Goal: Find contact information: Find contact information

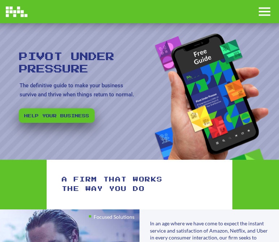
click at [262, 13] on span "Toggle Off Canvas Content" at bounding box center [265, 12] width 12 height 8
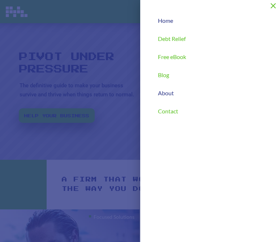
click at [171, 95] on span "About" at bounding box center [166, 93] width 16 height 6
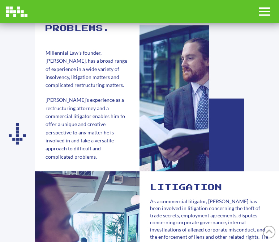
scroll to position [111, 0]
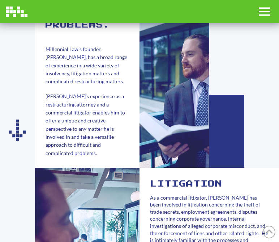
click at [172, 127] on div at bounding box center [175, 95] width 70 height 146
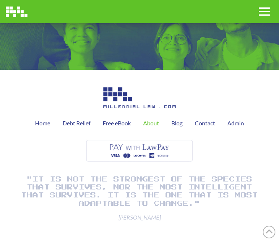
scroll to position [815, 0]
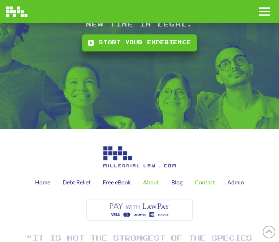
click at [208, 173] on div "Contact" at bounding box center [205, 182] width 33 height 18
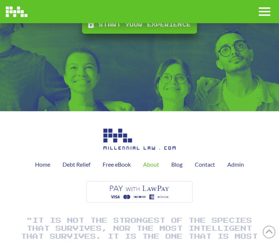
scroll to position [815, 0]
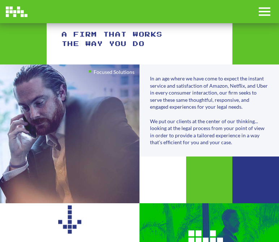
scroll to position [165, 0]
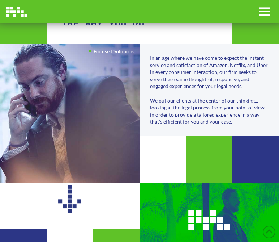
click at [219, 104] on div "In an age where we have come to expect the instant service and satisfaction of …" at bounding box center [209, 89] width 119 height 71
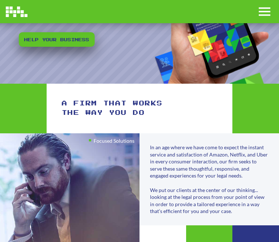
scroll to position [151, 0]
